Goal: Submit feedback/report problem: Submit feedback/report problem

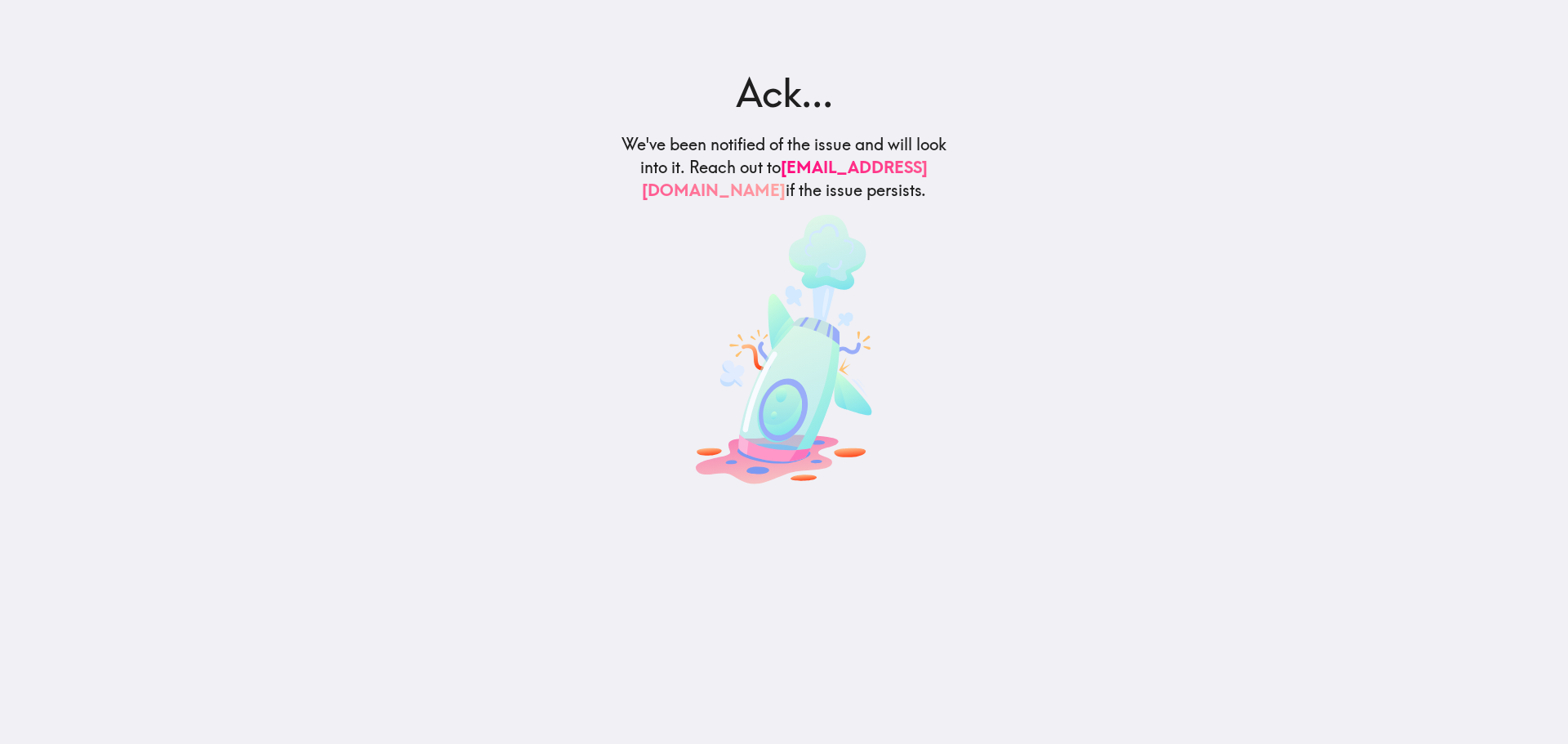
drag, startPoint x: 637, startPoint y: 140, endPoint x: 874, endPoint y: 224, distance: 251.4
click at [874, 202] on h5 "We've been notified of the issue and will look into it. Reach out to support@in…" at bounding box center [784, 167] width 329 height 69
copy h5 "We've been notified of the issue and will look into it. Reach out to support@in…"
